Goal: Obtain resource: Download file/media

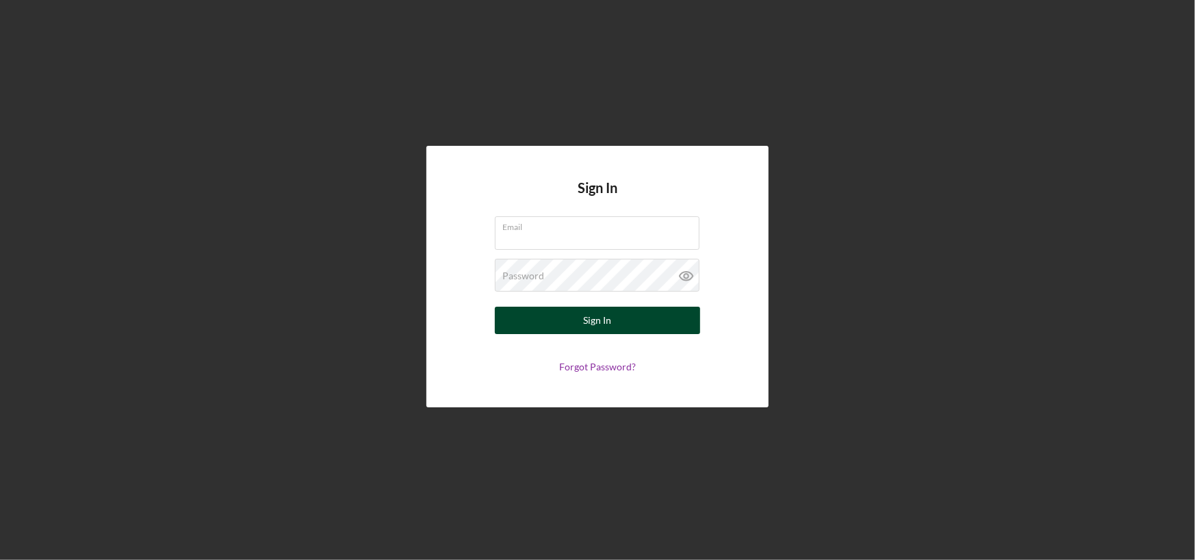
type input "[PERSON_NAME][EMAIL_ADDRESS][DOMAIN_NAME]"
click at [595, 322] on div "Sign In" at bounding box center [598, 320] width 28 height 27
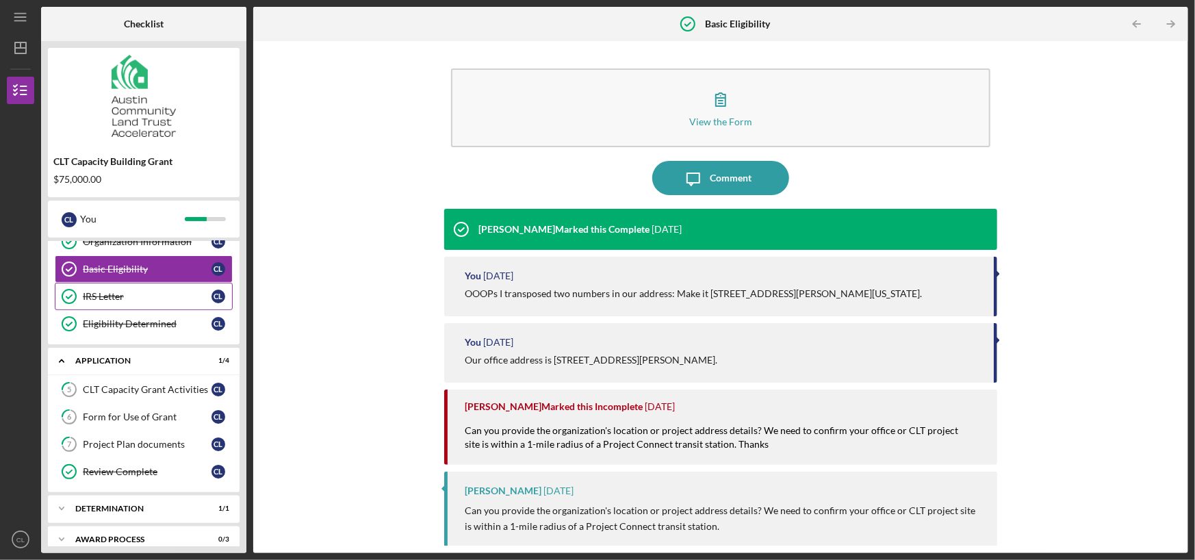
scroll to position [81, 0]
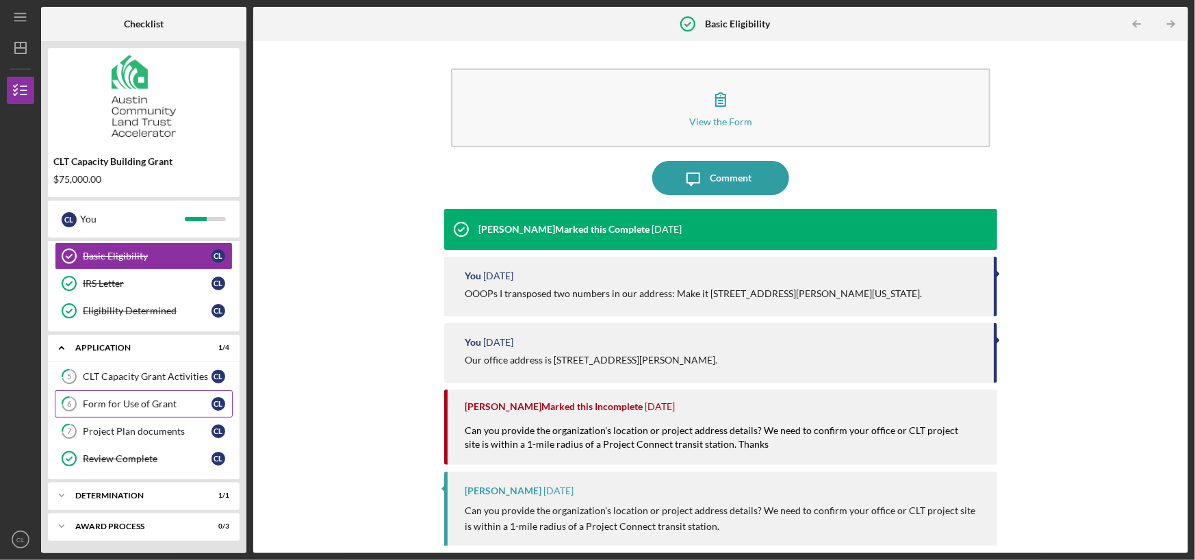
click at [155, 399] on div "Form for Use of Grant" at bounding box center [147, 403] width 129 height 11
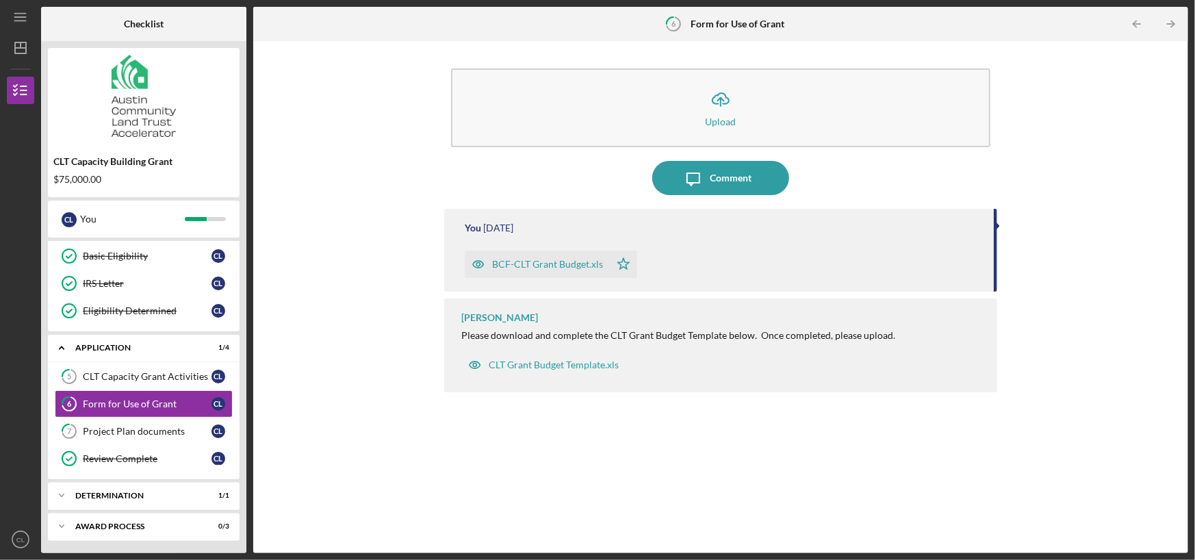
click at [573, 259] on div "BCF-CLT Grant Budget.xls" at bounding box center [547, 264] width 111 height 11
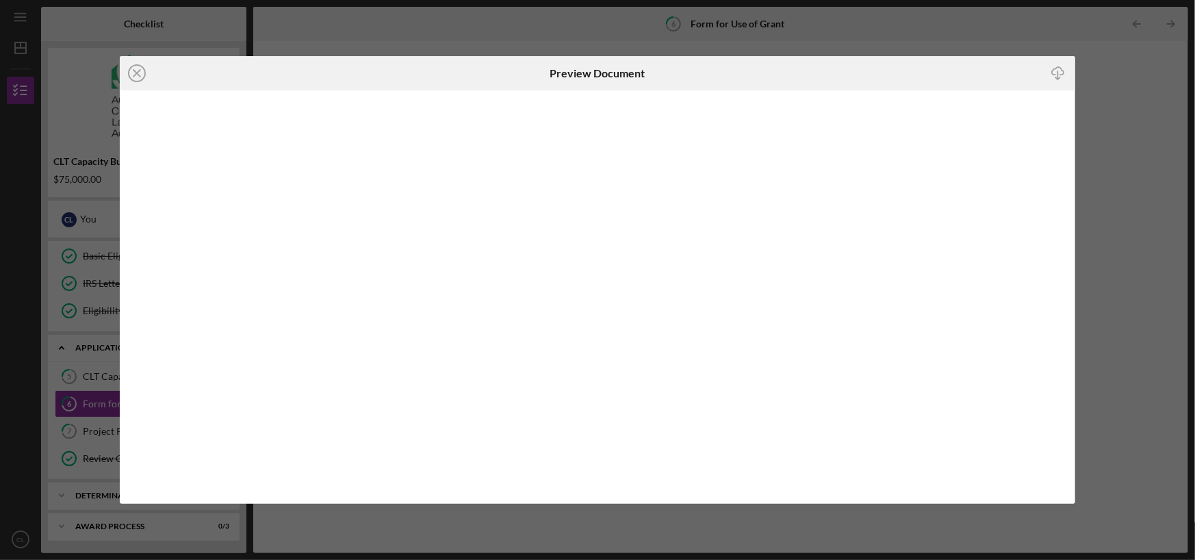
click at [1147, 309] on div "Icon/Close Preview Document Icon/Download" at bounding box center [597, 280] width 1195 height 560
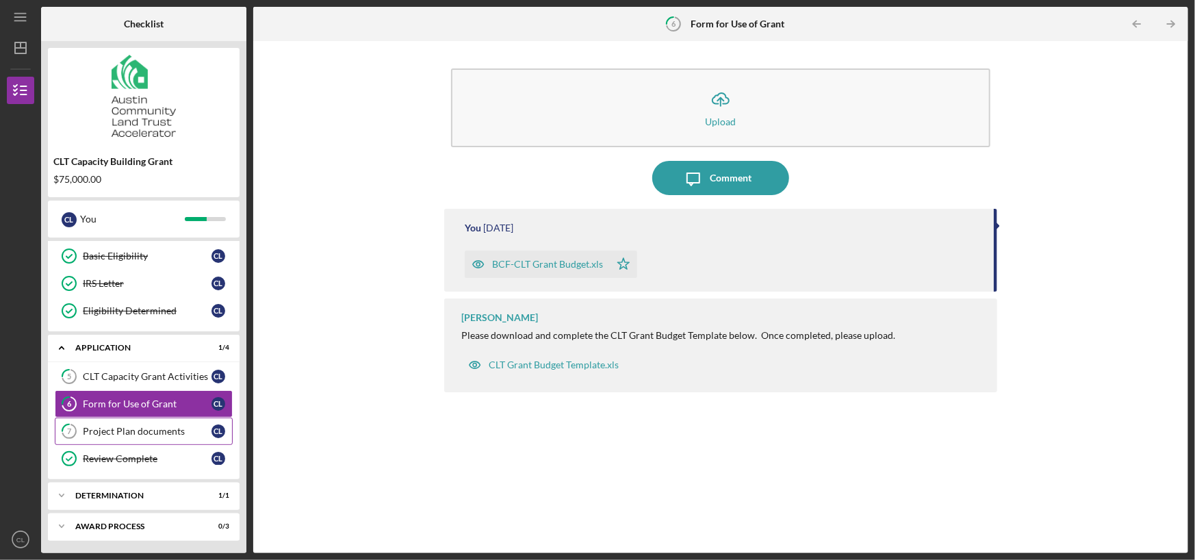
click at [155, 433] on div "Project Plan documents" at bounding box center [147, 431] width 129 height 11
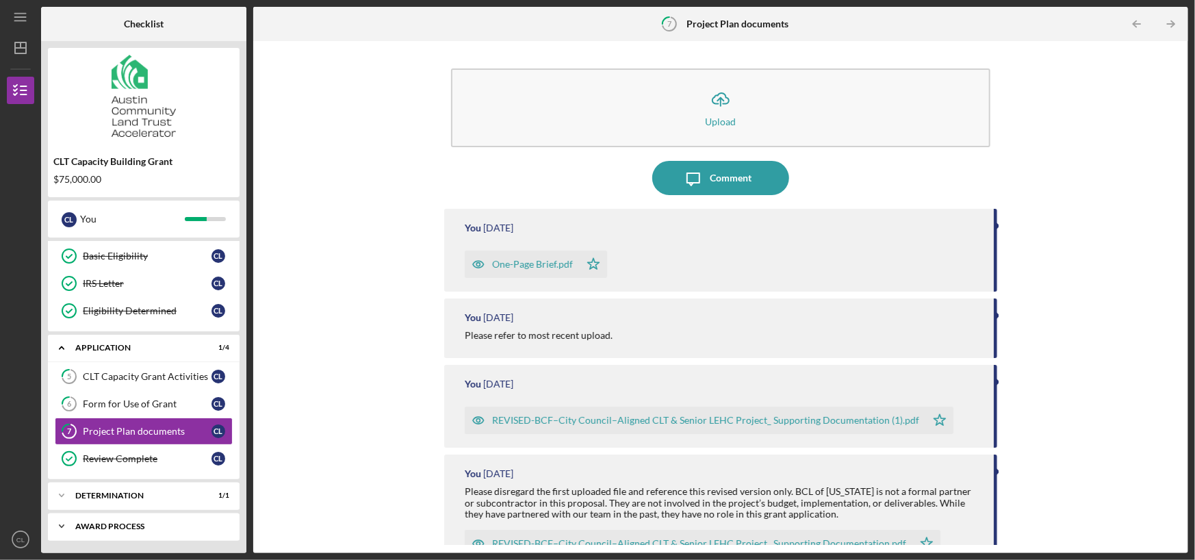
click at [130, 519] on div "Icon/Expander Award Process 0 / 3" at bounding box center [144, 525] width 192 height 27
click at [107, 519] on div "Icon/Expander Award Process 0 / 3" at bounding box center [144, 526] width 192 height 28
click at [105, 523] on div "Award Process" at bounding box center [148, 526] width 147 height 8
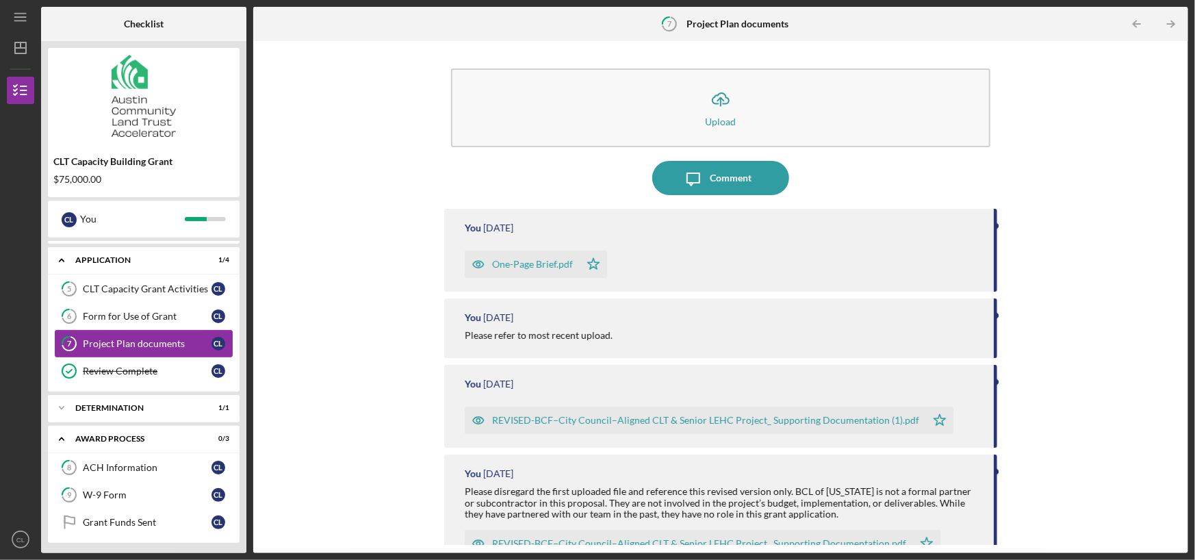
scroll to position [170, 0]
click at [128, 517] on div "Grant Funds Sent" at bounding box center [147, 520] width 129 height 11
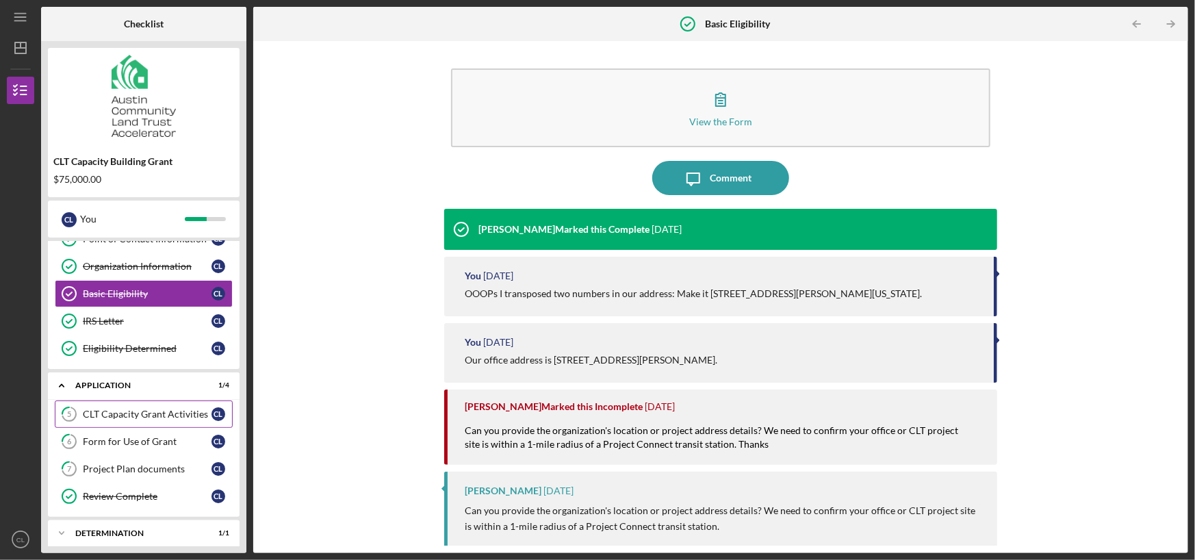
scroll to position [68, 0]
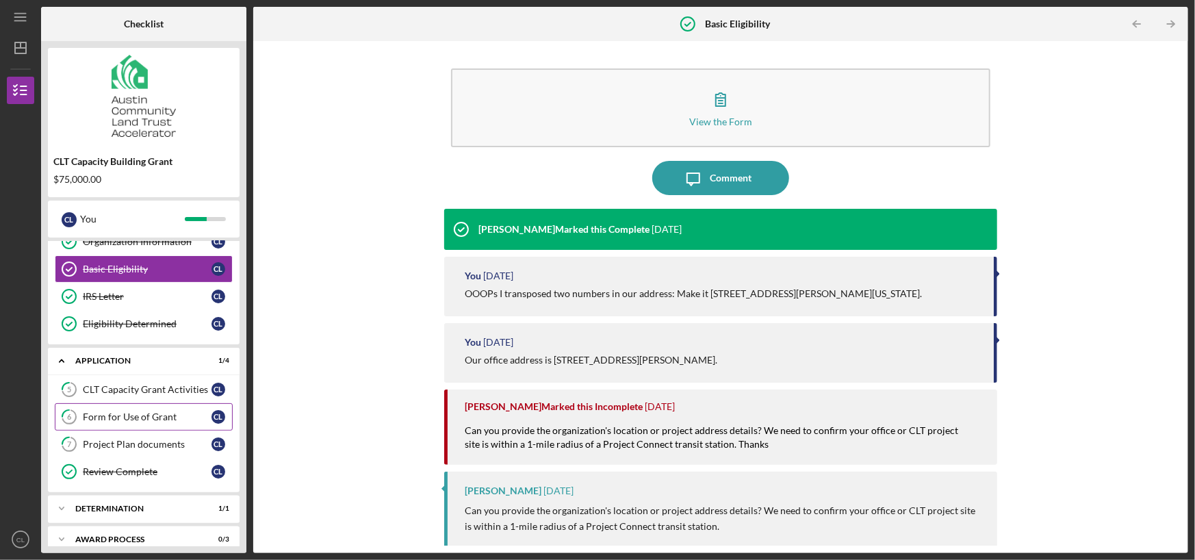
click at [130, 411] on div "Form for Use of Grant" at bounding box center [147, 416] width 129 height 11
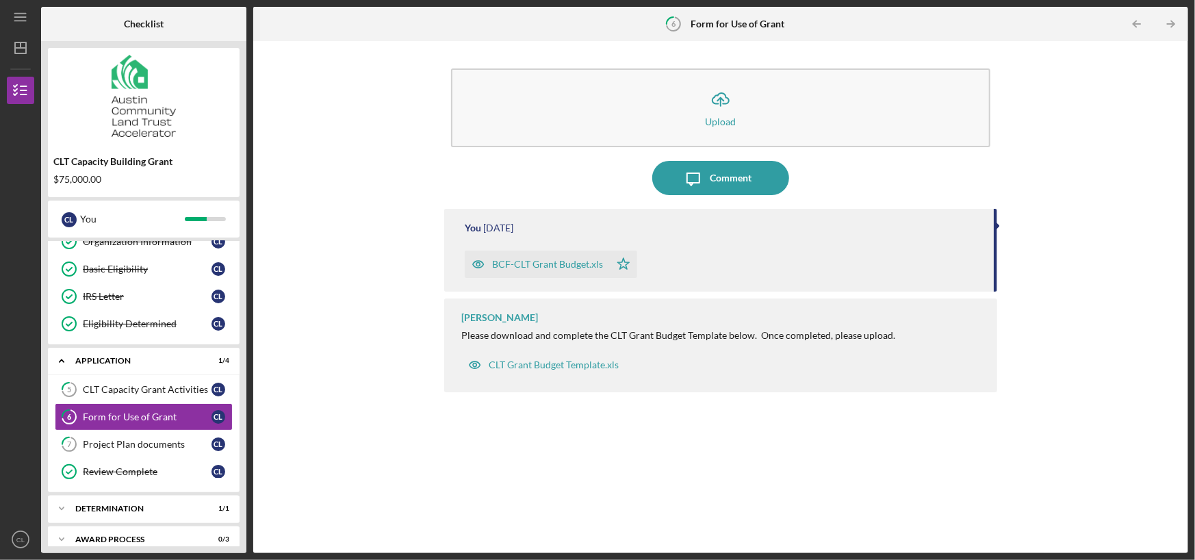
click at [556, 263] on div "BCF-CLT Grant Budget.xls" at bounding box center [547, 264] width 111 height 11
